Goal: Task Accomplishment & Management: Use online tool/utility

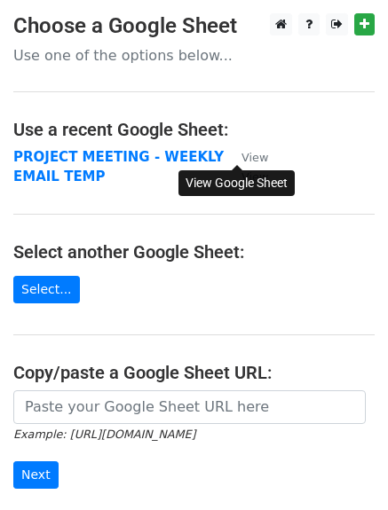
click at [241, 156] on small "View" at bounding box center [254, 157] width 27 height 13
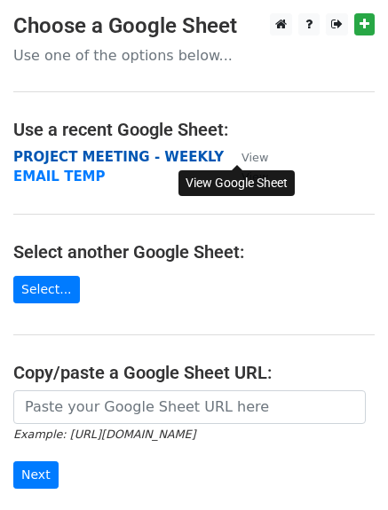
click at [87, 158] on strong "PROJECT MEETING - WEEKLY" at bounding box center [118, 157] width 210 height 16
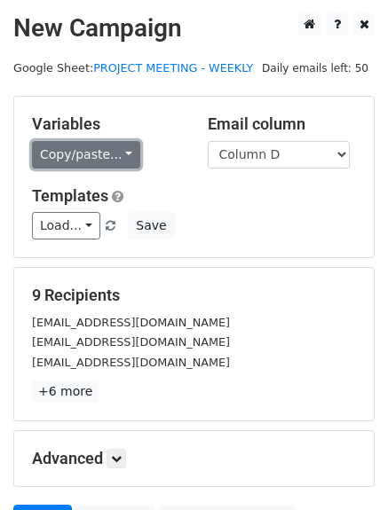
click at [116, 158] on link "Copy/paste..." at bounding box center [86, 155] width 108 height 28
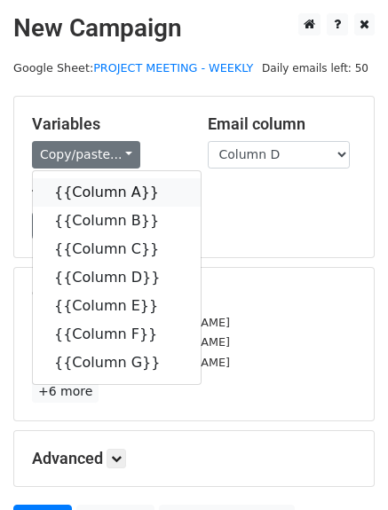
click at [100, 193] on link "{{Column A}}" at bounding box center [117, 192] width 168 height 28
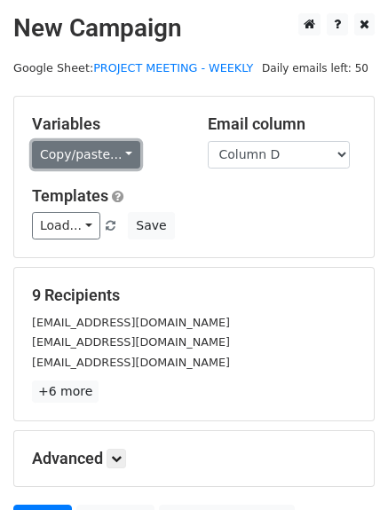
click at [117, 152] on link "Copy/paste..." at bounding box center [86, 155] width 108 height 28
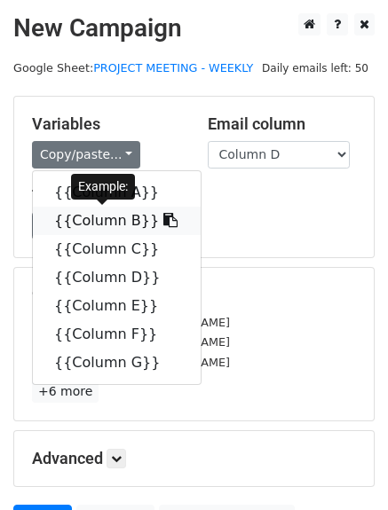
click at [87, 228] on link "{{Column B}}" at bounding box center [117, 221] width 168 height 28
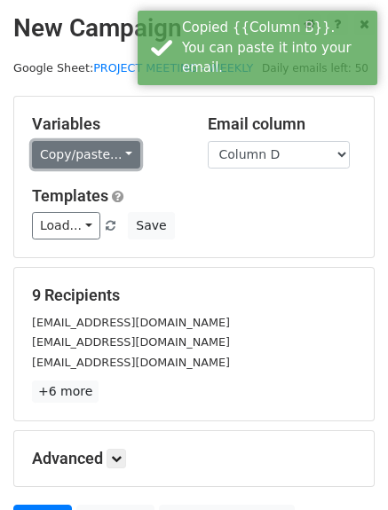
click at [115, 152] on link "Copy/paste..." at bounding box center [86, 155] width 108 height 28
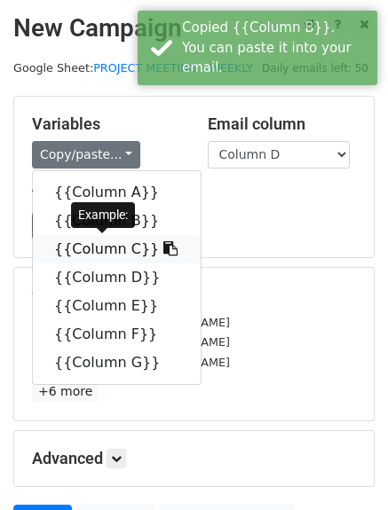
click at [99, 250] on link "{{Column C}}" at bounding box center [117, 249] width 168 height 28
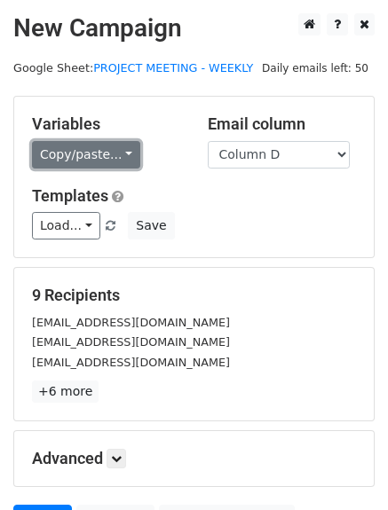
click at [119, 154] on link "Copy/paste..." at bounding box center [86, 155] width 108 height 28
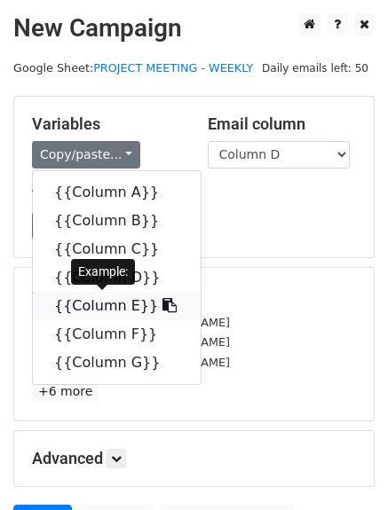
click at [90, 310] on link "{{Column E}}" at bounding box center [117, 306] width 168 height 28
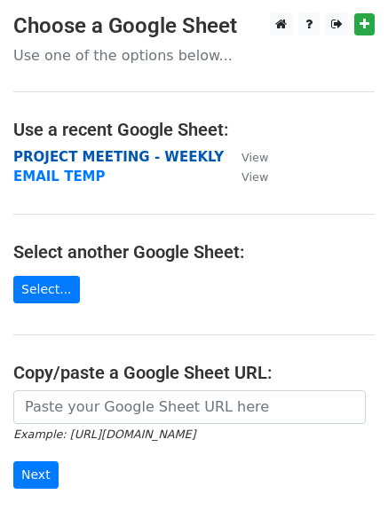
click at [71, 155] on strong "PROJECT MEETING - WEEKLY" at bounding box center [118, 157] width 210 height 16
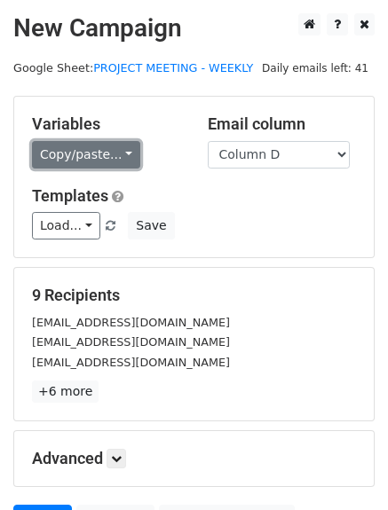
click at [114, 149] on link "Copy/paste..." at bounding box center [86, 155] width 108 height 28
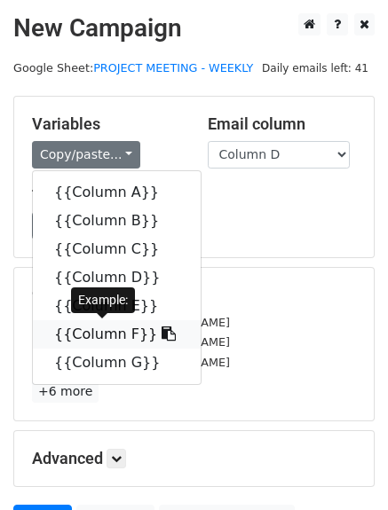
click at [110, 337] on link "{{Column F}}" at bounding box center [117, 334] width 168 height 28
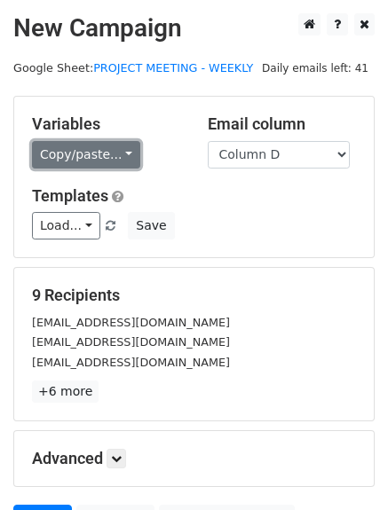
click at [116, 146] on link "Copy/paste..." at bounding box center [86, 155] width 108 height 28
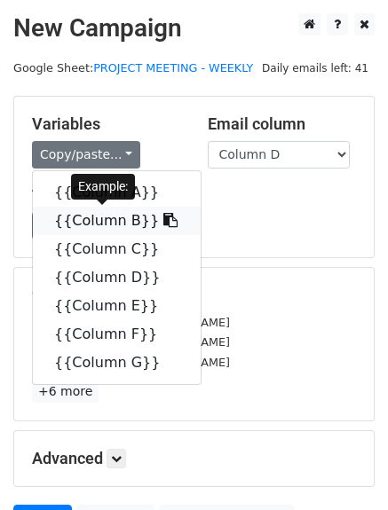
click at [110, 230] on link "{{Column B}}" at bounding box center [117, 221] width 168 height 28
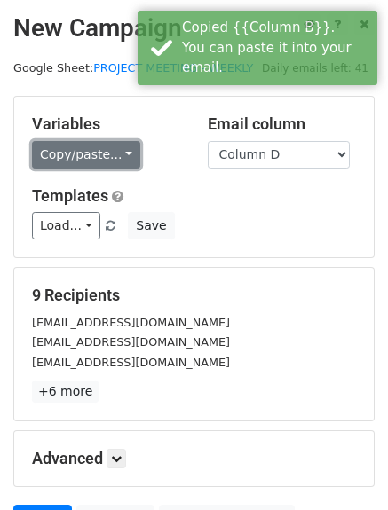
click at [110, 154] on link "Copy/paste..." at bounding box center [86, 155] width 108 height 28
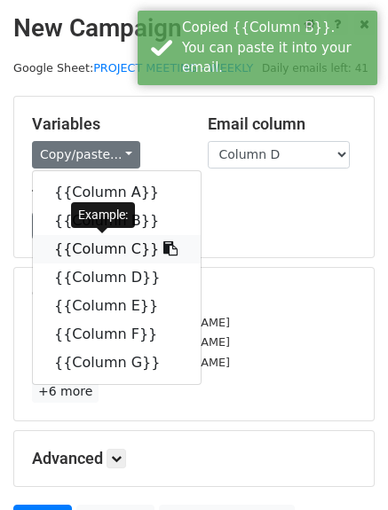
click at [91, 251] on link "{{Column C}}" at bounding box center [117, 249] width 168 height 28
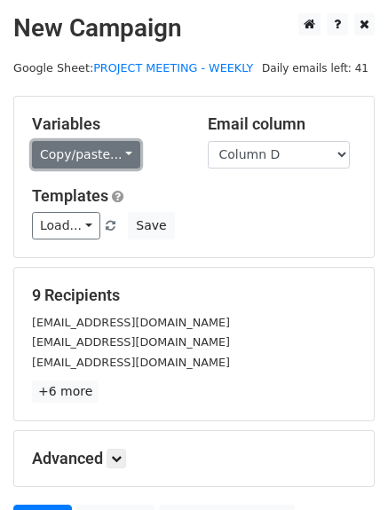
click at [112, 155] on link "Copy/paste..." at bounding box center [86, 155] width 108 height 28
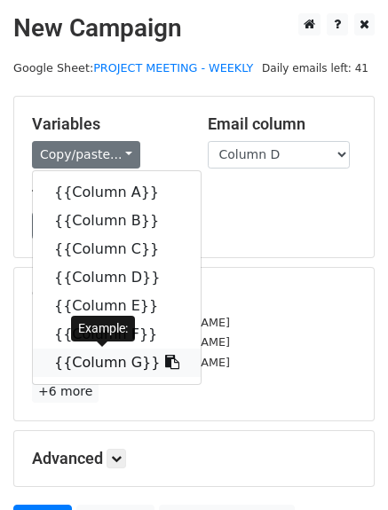
click at [96, 359] on link "{{Column G}}" at bounding box center [117, 363] width 168 height 28
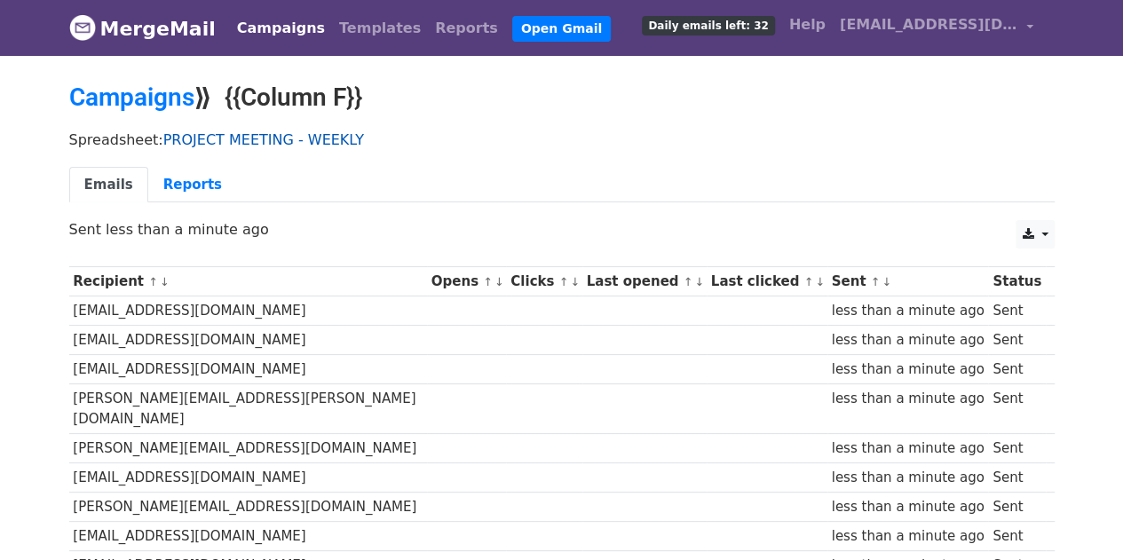
click at [241, 141] on link "PROJECT MEETING - WEEKLY" at bounding box center [263, 139] width 201 height 17
click at [168, 185] on link "Reports" at bounding box center [192, 185] width 89 height 36
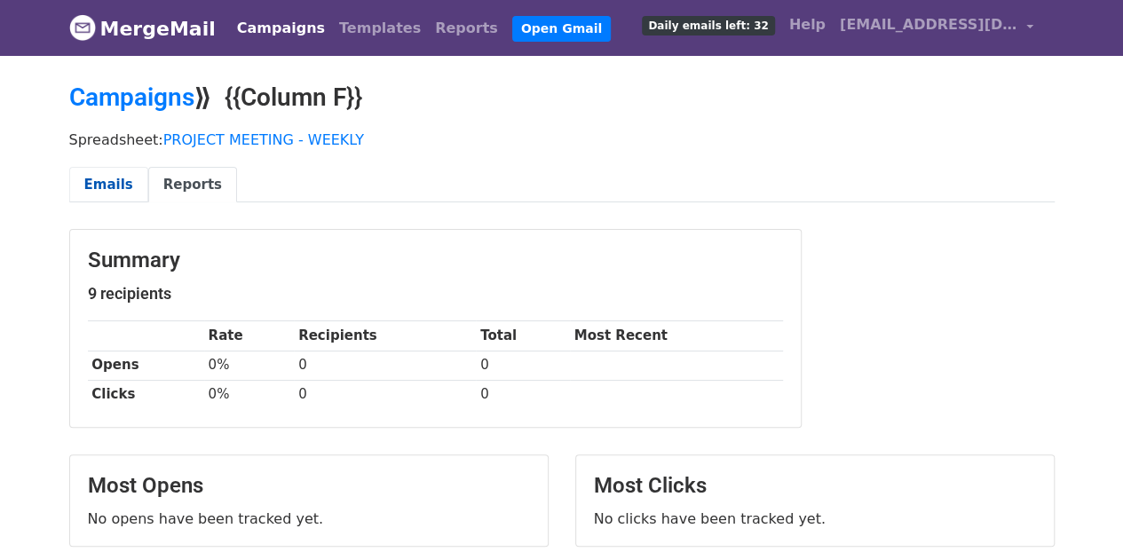
click at [109, 182] on link "Emails" at bounding box center [108, 185] width 79 height 36
